Goal: Task Accomplishment & Management: Manage account settings

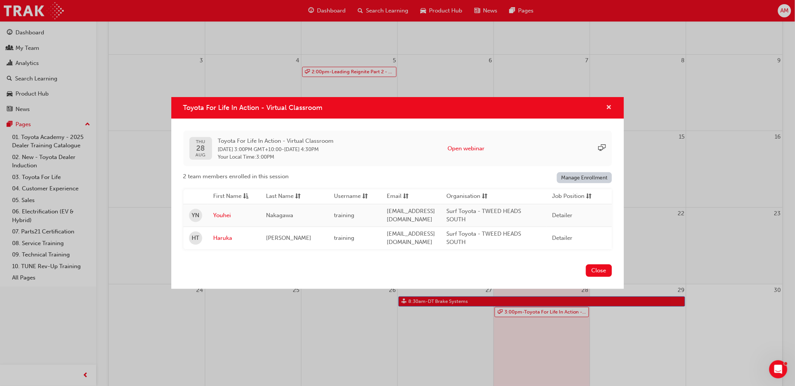
click at [608, 105] on span "cross-icon" at bounding box center [610, 108] width 6 height 7
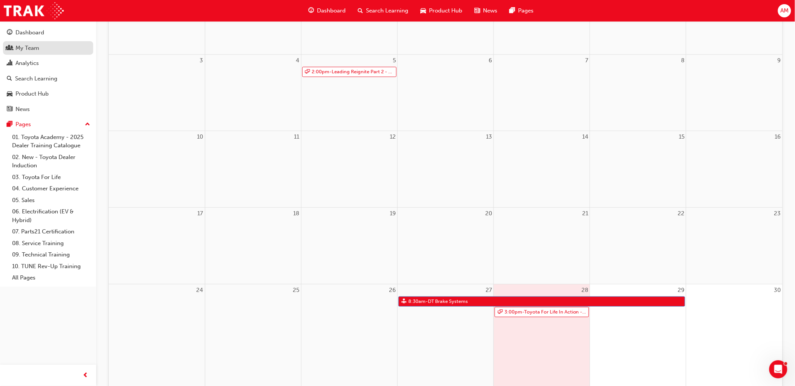
drag, startPoint x: 20, startPoint y: 45, endPoint x: 33, endPoint y: 53, distance: 15.2
click at [20, 45] on div "My Team" at bounding box center [27, 48] width 24 height 9
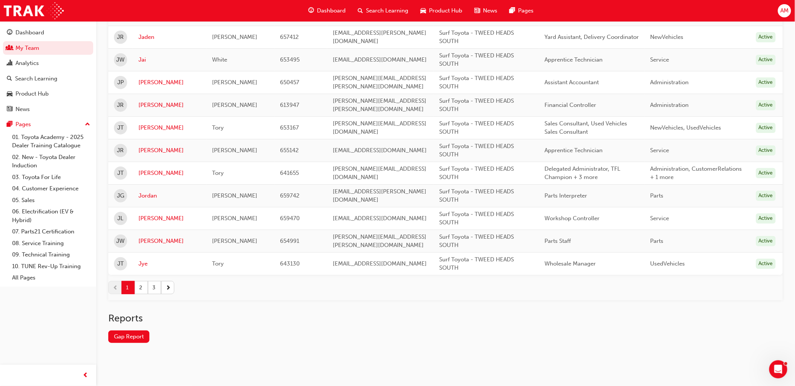
scroll to position [1005, 0]
click at [142, 285] on button "2" at bounding box center [141, 287] width 13 height 13
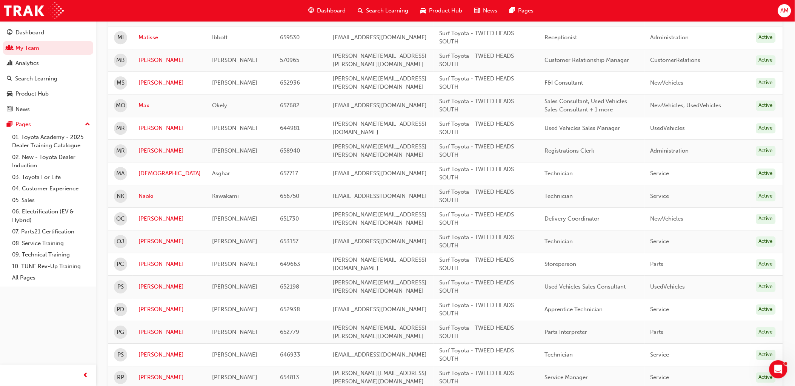
scroll to position [670, 0]
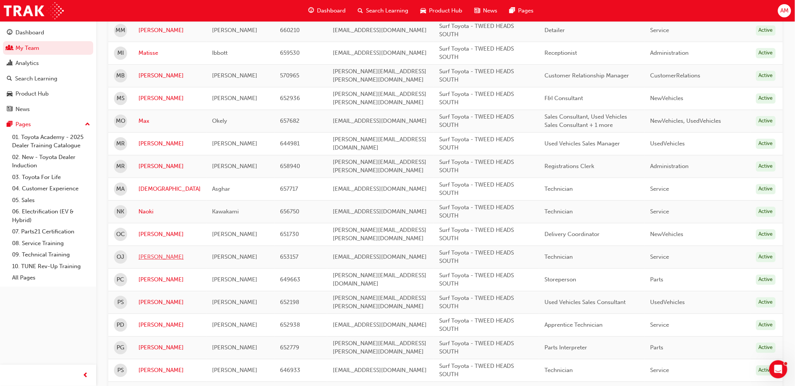
click at [148, 257] on link "[PERSON_NAME]" at bounding box center [170, 257] width 62 height 9
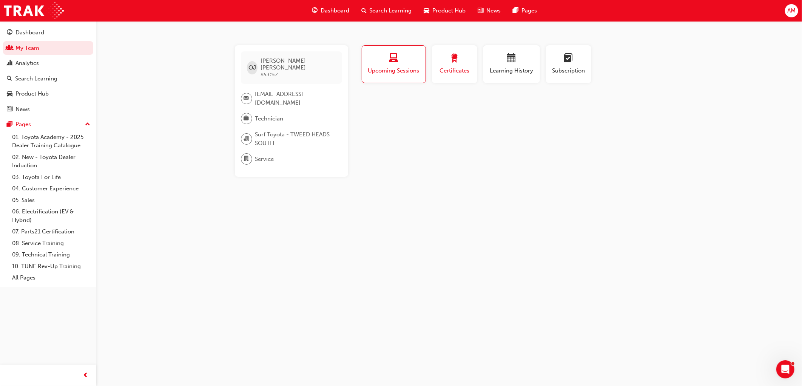
click at [455, 79] on button "Certificates" at bounding box center [454, 64] width 45 height 38
click at [519, 76] on button "Learning History" at bounding box center [511, 64] width 57 height 38
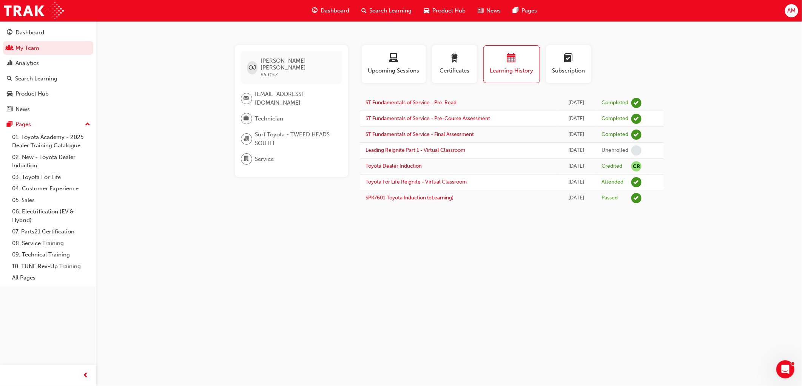
click at [397, 243] on div "[PERSON_NAME] 653157 [EMAIL_ADDRESS][DOMAIN_NAME] Technician Surf Toyota - TWEE…" at bounding box center [401, 193] width 802 height 386
